Goal: Check status: Check status

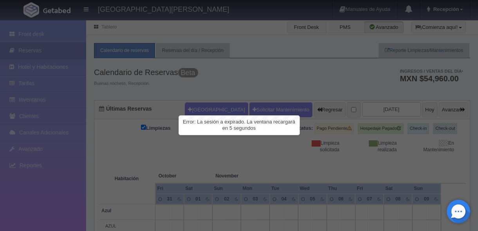
click at [282, 83] on div at bounding box center [239, 115] width 478 height 231
click at [379, 107] on div at bounding box center [239, 115] width 478 height 231
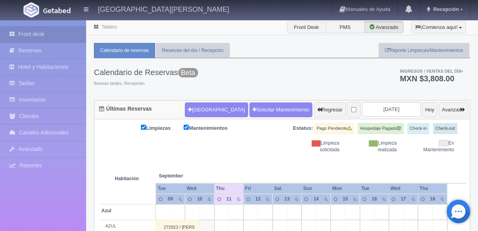
click at [384, 109] on input "[DATE]" at bounding box center [391, 109] width 59 height 14
click at [389, 108] on input "[DATE]" at bounding box center [391, 109] width 59 height 14
click at [375, 108] on input "[DATE]" at bounding box center [391, 109] width 59 height 14
click at [367, 111] on input "[DATE]" at bounding box center [391, 109] width 59 height 14
click at [383, 115] on input "[DATE]" at bounding box center [391, 109] width 59 height 14
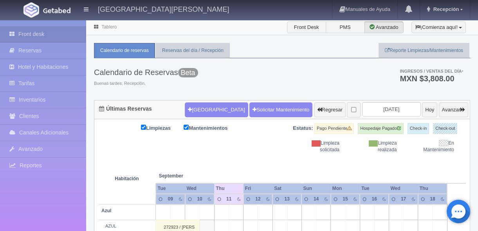
click at [336, 81] on div "Calendario de Reservas Beta Buenas tardes, Recepción. Ingresos / Ventas del día…" at bounding box center [282, 79] width 376 height 42
click at [374, 107] on input "[DATE]" at bounding box center [391, 109] width 59 height 14
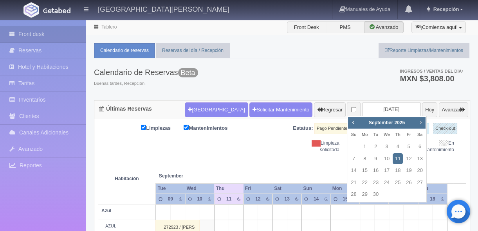
click at [419, 124] on span "Next" at bounding box center [421, 122] width 6 height 6
click at [407, 157] on link "10" at bounding box center [409, 159] width 10 height 11
type input "[DATE]"
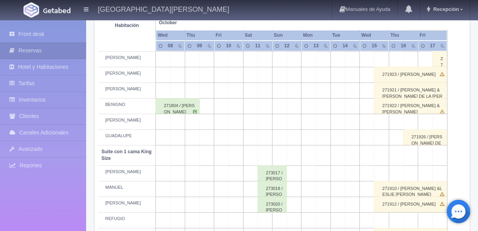
scroll to position [389, 0]
